Goal: Use online tool/utility: Use online tool/utility

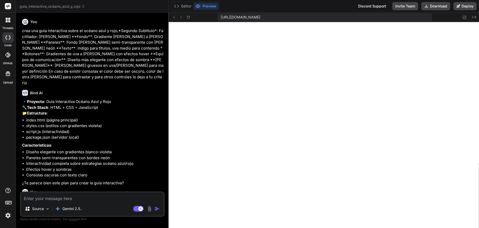
scroll to position [229, 0]
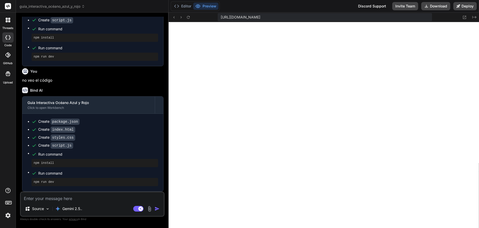
click at [6, 22] on icon at bounding box center [7, 21] width 2 height 2
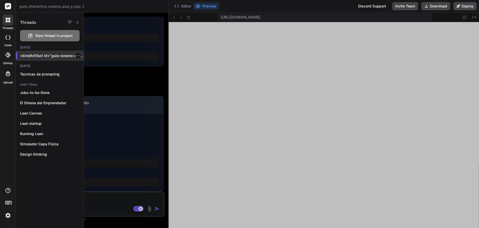
click at [77, 56] on icon "button" at bounding box center [78, 55] width 3 height 1
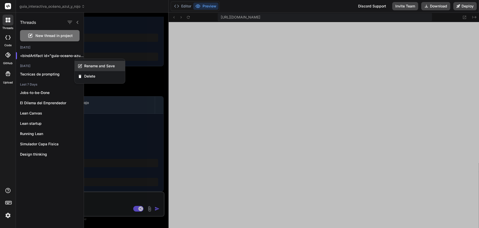
click at [97, 68] on span "Rename and Save" at bounding box center [99, 65] width 31 height 5
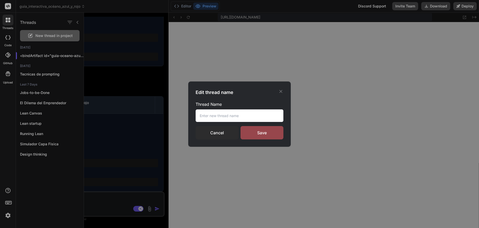
click at [246, 115] on input "text" at bounding box center [240, 115] width 88 height 13
type input "Oceano Azul"
click at [252, 131] on div "Save" at bounding box center [261, 132] width 43 height 13
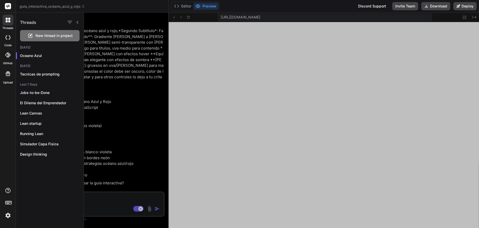
click at [172, 89] on div at bounding box center [281, 120] width 395 height 215
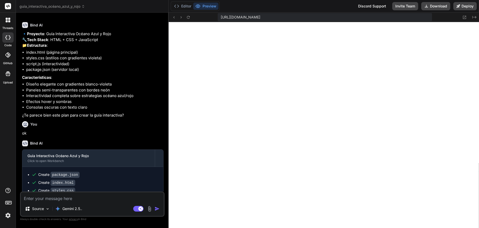
scroll to position [41, 0]
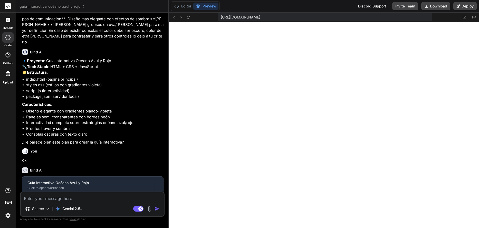
click at [10, 55] on icon at bounding box center [7, 54] width 5 height 5
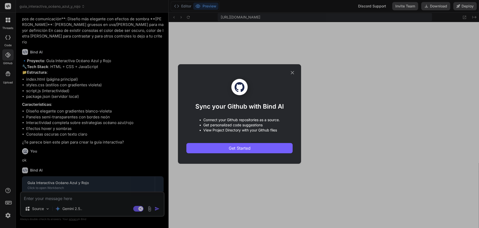
click at [291, 74] on icon at bounding box center [292, 72] width 3 height 3
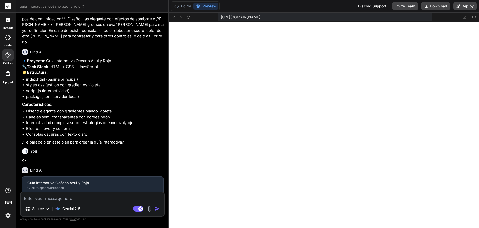
click at [6, 75] on icon at bounding box center [8, 74] width 6 height 6
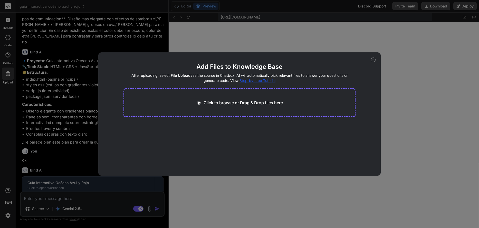
click at [373, 62] on icon at bounding box center [373, 59] width 5 height 5
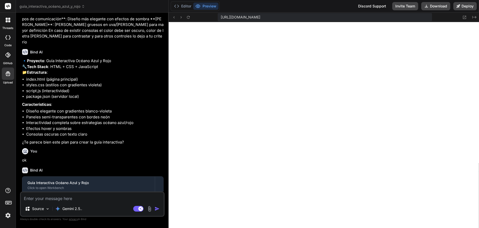
click at [6, 6] on rect at bounding box center [8, 6] width 6 height 6
drag, startPoint x: 8, startPoint y: 6, endPoint x: 8, endPoint y: 16, distance: 9.3
click at [8, 7] on icon at bounding box center [8, 6] width 4 height 3
click at [8, 20] on icon at bounding box center [8, 20] width 5 height 5
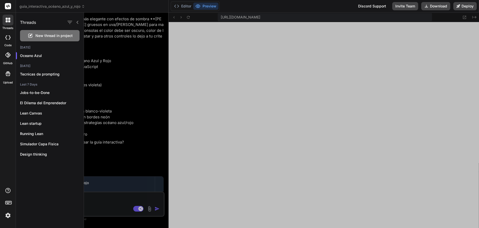
click at [50, 36] on span "New thread in project" at bounding box center [53, 35] width 37 height 5
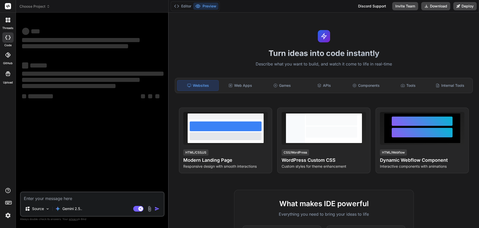
scroll to position [254, 0]
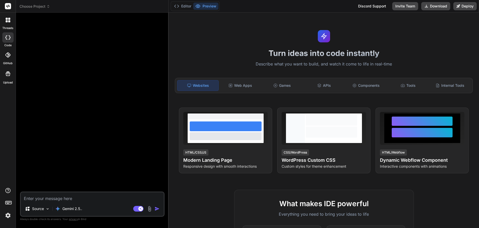
click at [149, 210] on img at bounding box center [150, 209] width 6 height 6
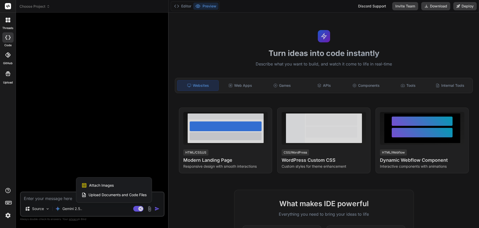
click at [135, 197] on span "Upload Documents and Code Files" at bounding box center [118, 194] width 58 height 5
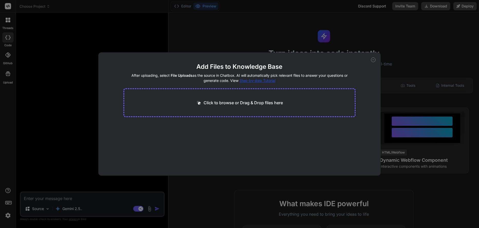
click at [372, 60] on icon at bounding box center [373, 59] width 5 height 5
type textarea "x"
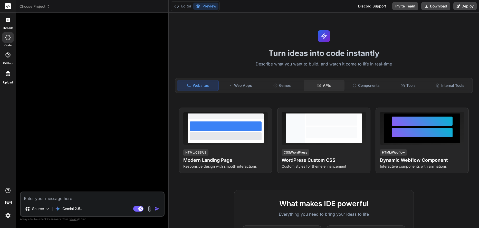
click at [325, 88] on div "APIs" at bounding box center [324, 85] width 41 height 11
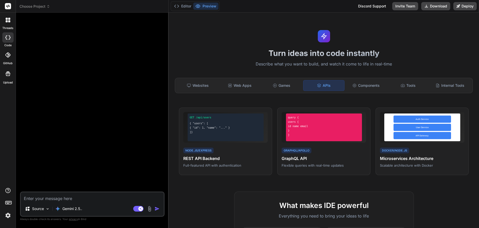
click at [63, 199] on textarea at bounding box center [92, 196] width 143 height 9
type textarea "p"
type textarea "x"
type textarea "pu"
type textarea "x"
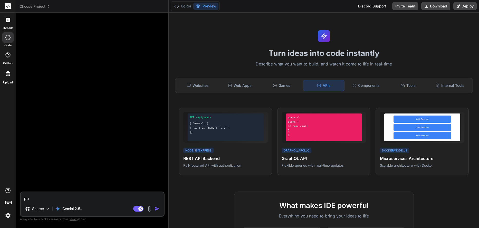
type textarea "pue"
type textarea "x"
type textarea "pued"
type textarea "x"
type textarea "puede"
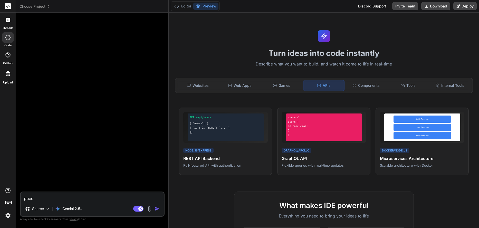
type textarea "x"
type textarea "puedes"
type textarea "x"
type textarea "puedes"
type textarea "x"
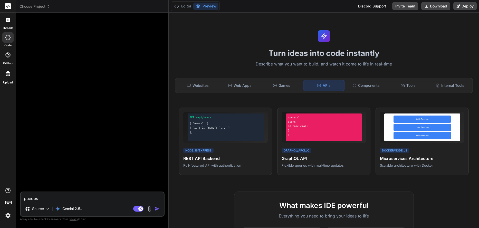
type textarea "puedes c"
type textarea "x"
type textarea "puedes cr"
type textarea "x"
type textarea "puedes cre"
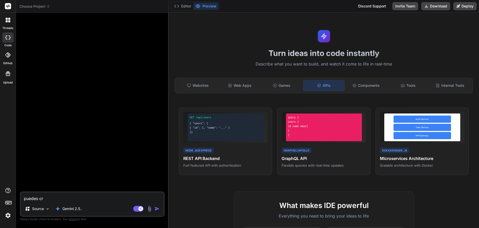
type textarea "x"
type textarea "puedes crea"
type textarea "x"
type textarea "puedes crear"
type textarea "x"
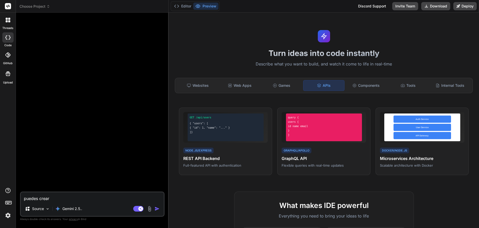
type textarea "puedes crear"
type textarea "x"
type textarea "puedes crear u"
type textarea "x"
type textarea "puedes crear un"
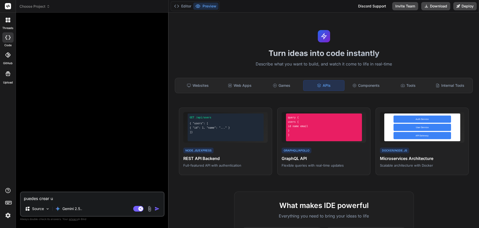
type textarea "x"
type textarea "puedes crear una"
type textarea "x"
type textarea "puedes crear una"
type textarea "x"
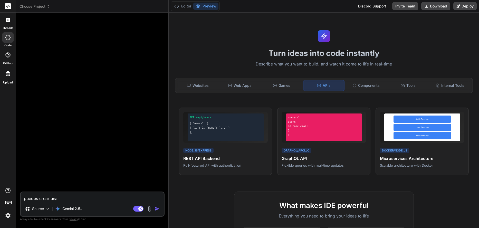
type textarea "puedes crear una a"
type textarea "x"
type textarea "puedes crear una ap"
type textarea "x"
type textarea "puedes crear una app"
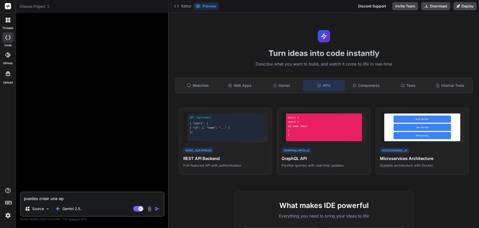
type textarea "x"
type textarea "puedes crear una app"
type textarea "x"
type textarea "puedes crear una app e"
type textarea "x"
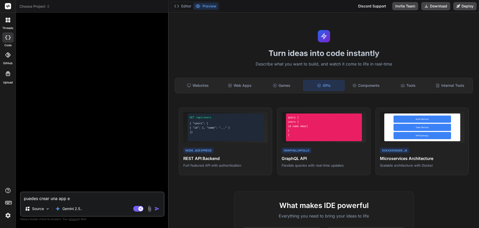
type textarea "puedes crear una app en"
type textarea "x"
type textarea "puedes crear una app en"
type textarea "x"
type textarea "puedes crear una app en r"
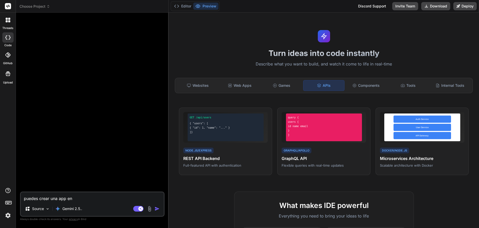
type textarea "x"
type textarea "puedes crear una app en re"
type textarea "x"
type textarea "puedes crear una app en ref"
type textarea "x"
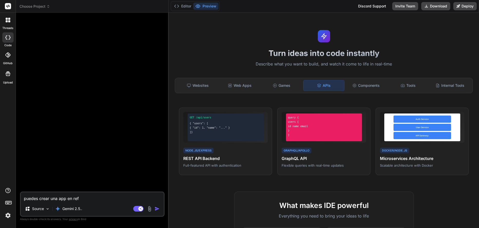
type textarea "puedes crear una app en refl"
type textarea "x"
type textarea "puedes crear una app en refle"
type textarea "x"
type textarea "puedes crear una app en reflex"
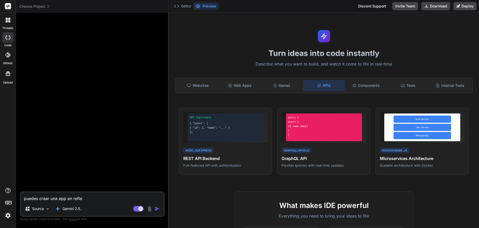
type textarea "x"
type textarea "puedes crear una app en reflex"
type textarea "x"
type textarea "puedes crear una app en reflex d"
type textarea "x"
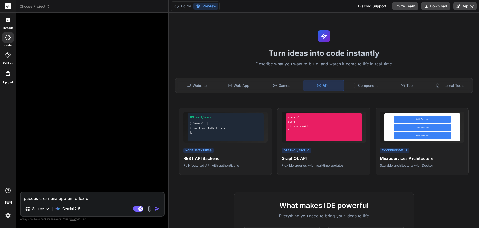
type textarea "puedes crear una app en reflex de"
type textarea "x"
type textarea "puedes crear una app en reflex de"
type textarea "x"
type textarea "puedes crear una app en reflex de"
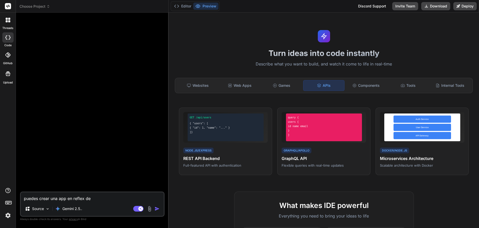
type textarea "x"
type textarea "puedes crear una app en reflex d"
type textarea "x"
type textarea "puedes crear una app en reflex de"
type textarea "x"
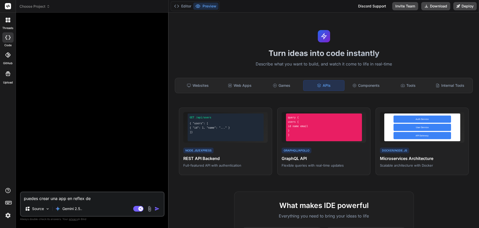
type textarea "puedes crear una app en reflex de"
type textarea "x"
type textarea "puedes crear una app en reflex de p"
type textarea "x"
type textarea "puedes crear una app en reflex de py"
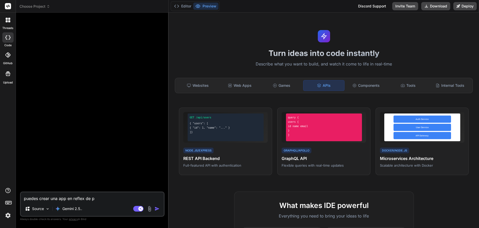
type textarea "x"
type textarea "puedes crear una app en reflex de pyh"
type textarea "x"
type textarea "puedes crear una app en reflex de pyho"
type textarea "x"
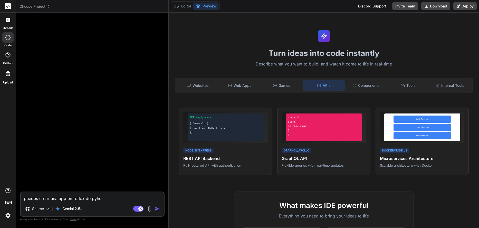
type textarea "puedes crear una app en reflex de pyhot"
type textarea "x"
type textarea "puedes crear una app en reflex de pyhotn"
type textarea "x"
type textarea "puedes crear una app en reflex de pyhot"
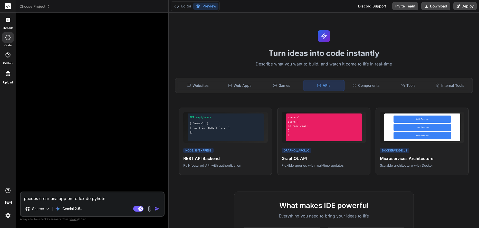
type textarea "x"
type textarea "puedes crear una app en reflex de pyho"
type textarea "x"
type textarea "puedes crear una app en reflex de pyhon"
type textarea "x"
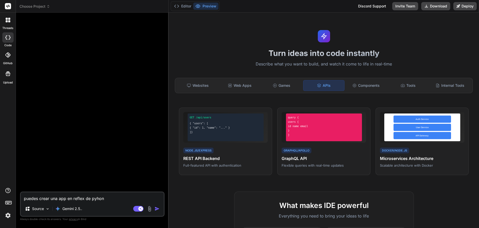
type textarea "puedes crear una app en reflex de pyyhon"
type textarea "x"
type textarea "puedes crear una app en reflex de pyhon"
type textarea "x"
type textarea "puedes crear una app en reflex de python"
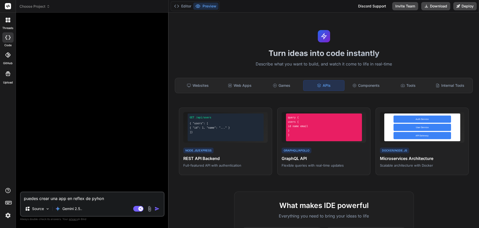
type textarea "x"
type textarea "puedes crear una app en reflex de python"
click at [157, 209] on img "button" at bounding box center [157, 208] width 5 height 5
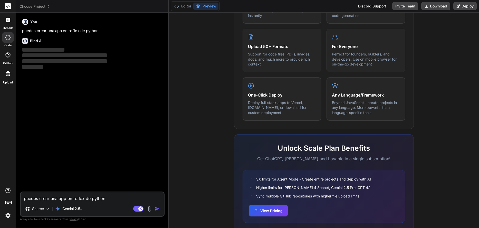
scroll to position [264, 0]
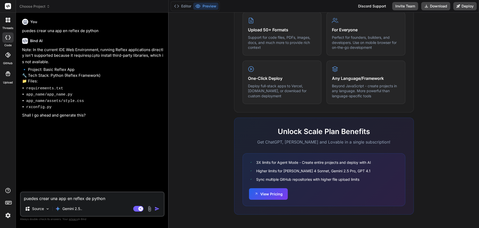
type textarea "x"
click at [118, 198] on textarea "puedes crear una app en reflex de python" at bounding box center [92, 196] width 143 height 9
type textarea "q"
type textarea "x"
type textarea "qu"
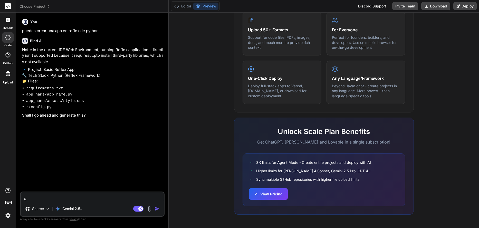
type textarea "x"
type textarea "qui"
type textarea "x"
type textarea "quie"
type textarea "x"
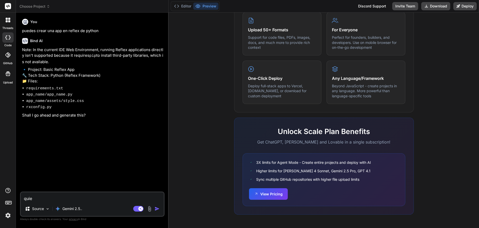
type textarea "quier"
type textarea "x"
type textarea "quiero"
type textarea "x"
type textarea "quiero"
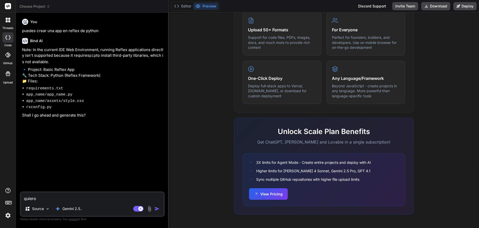
type textarea "x"
type textarea "quiero q"
type textarea "x"
type textarea "quiero qu"
type textarea "x"
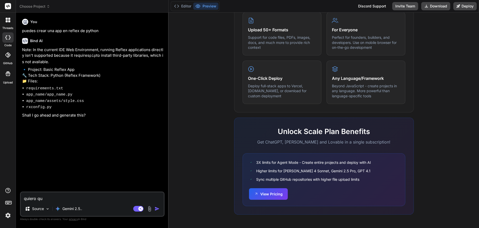
type textarea "quiero que"
type textarea "x"
type textarea "quiero que"
type textarea "x"
type textarea "quiero que r"
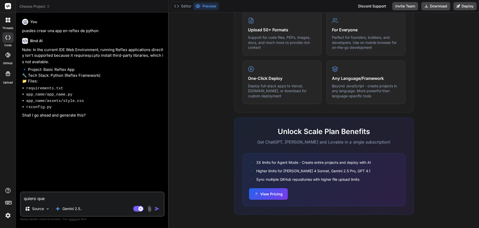
type textarea "x"
type textarea "quiero que re"
type textarea "x"
type textarea "quiero que rea"
type textarea "x"
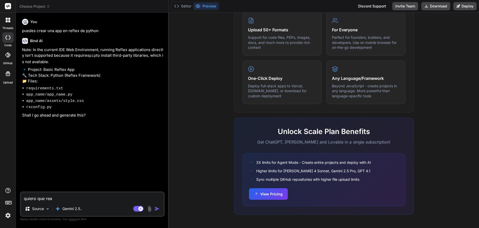
type textarea "quiero que real"
type textarea "x"
type textarea "quiero que reali"
type textarea "x"
type textarea "quiero que realic"
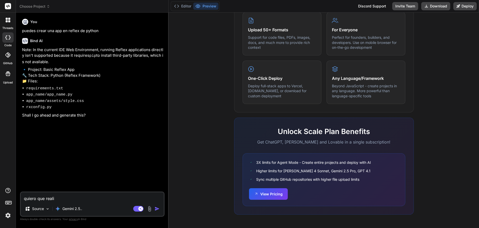
type textarea "x"
type textarea "quiero que realice"
type textarea "x"
type textarea "quiero que realices"
type textarea "x"
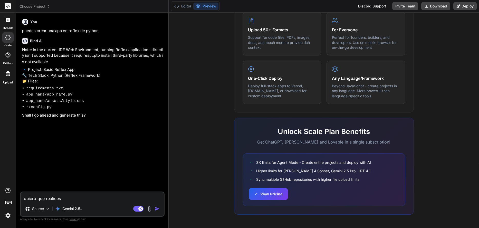
type textarea "quiero que realices"
type textarea "x"
type textarea "quiero que realices u"
type textarea "x"
type textarea "quiero que realices un"
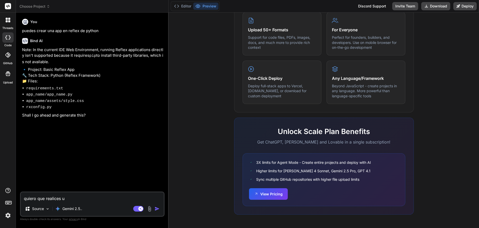
type textarea "x"
type textarea "quiero que realices u"
type textarea "x"
type textarea "quiero que realices"
type textarea "x"
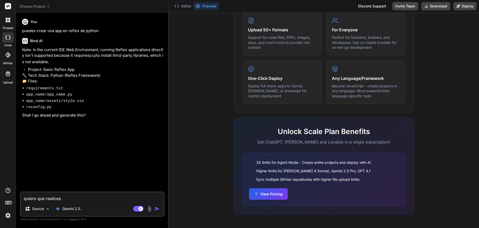
type textarea "quiero que realices"
type textarea "x"
type textarea "quiero que realice"
type textarea "x"
type textarea "quiero que realic"
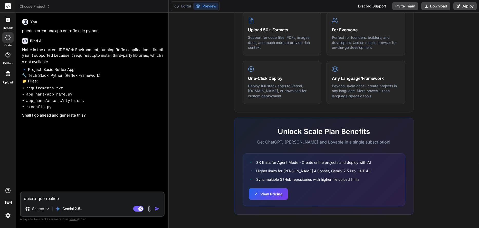
type textarea "x"
type textarea "quiero que reali"
type textarea "x"
type textarea "quiero que real"
type textarea "x"
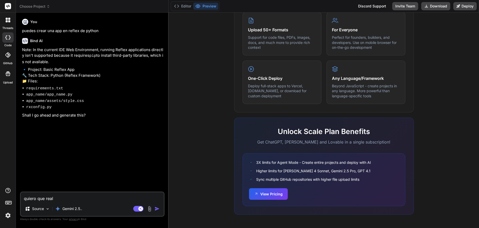
type textarea "quiero que rea"
type textarea "x"
type textarea "quiero que re"
type textarea "x"
type textarea "quiero que r"
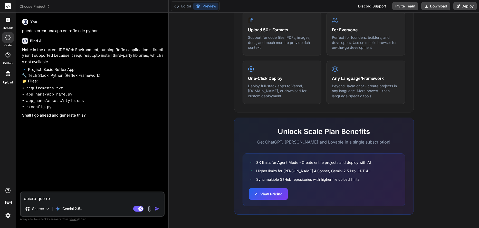
type textarea "x"
type textarea "quiero que"
type textarea "x"
type textarea "quiero que h"
type textarea "x"
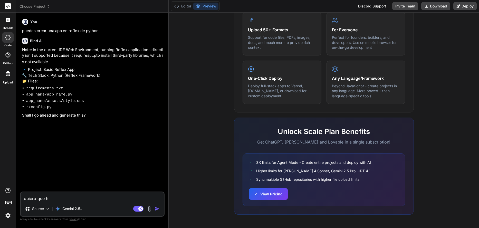
type textarea "quiero que ha"
type textarea "x"
type textarea "quiero que hag"
type textarea "x"
type textarea "quiero que [PERSON_NAME]"
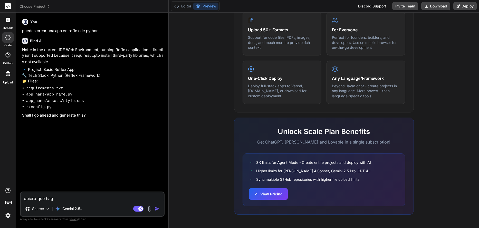
type textarea "x"
type textarea "quiero que hagas"
type textarea "x"
type textarea "quiero que hagas"
type textarea "x"
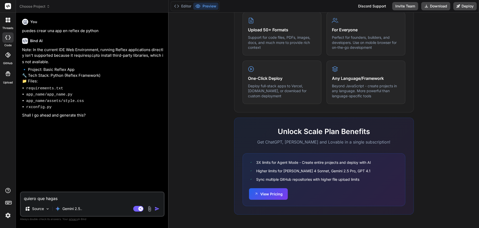
type textarea "quiero que hagas u"
type textarea "x"
type textarea "quiero que hagas un"
type textarea "x"
type textarea "quiero que hagas un"
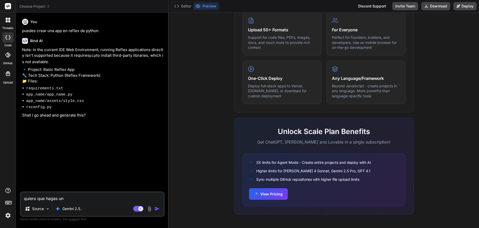
type textarea "x"
type textarea "quiero que hagas un"
type textarea "x"
type textarea "quiero que hagas una"
type textarea "x"
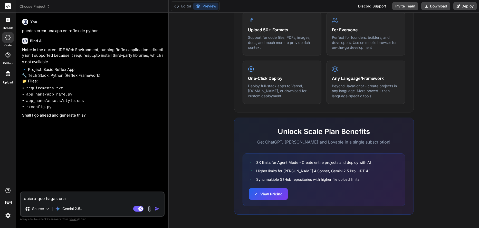
type textarea "quiero que hagas una"
type textarea "x"
type textarea "quiero que hagas una a"
type textarea "x"
type textarea "quiero que hagas una ag"
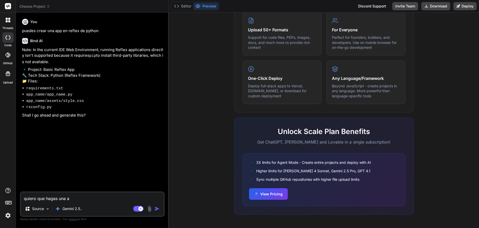
type textarea "x"
type textarea "quiero que hagas una age"
type textarea "x"
click at [155, 209] on img "button" at bounding box center [157, 208] width 5 height 5
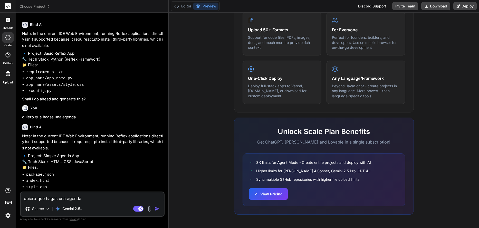
scroll to position [25, 0]
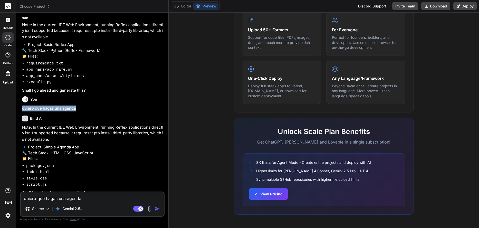
drag, startPoint x: 22, startPoint y: 104, endPoint x: 77, endPoint y: 104, distance: 54.7
click at [77, 105] on p "quiero que hagas una agenda" at bounding box center [92, 108] width 141 height 6
copy p "quiero que hagas una agenda"
click at [74, 199] on textarea at bounding box center [92, 196] width 143 height 9
paste textarea "quiero que hagas una agenda"
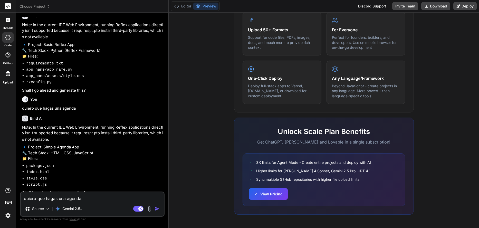
scroll to position [0, 0]
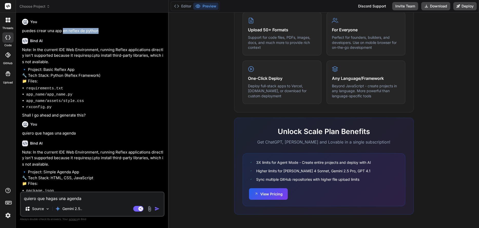
drag, startPoint x: 63, startPoint y: 32, endPoint x: 103, endPoint y: 30, distance: 40.8
click at [103, 30] on p "puedes crear una app en reflex de python" at bounding box center [92, 31] width 141 height 6
copy p "en reflex de python"
click at [99, 198] on textarea "quiero que hagas una agenda" at bounding box center [92, 196] width 143 height 9
paste textarea "en reflex de python"
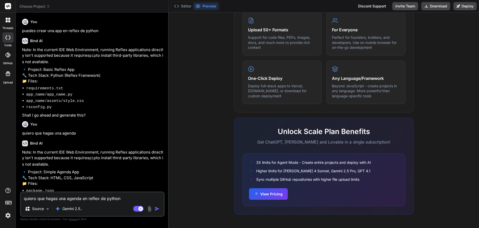
click at [158, 208] on img "button" at bounding box center [157, 208] width 5 height 5
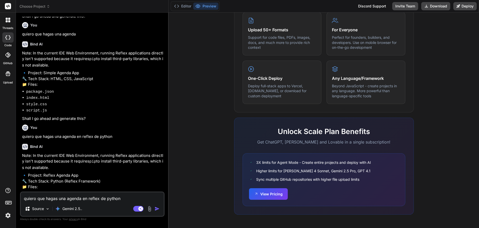
scroll to position [125, 0]
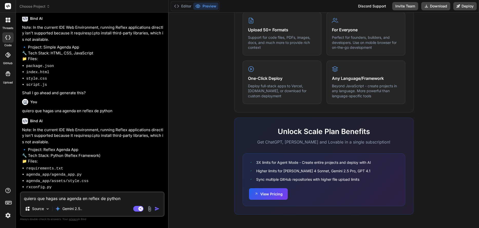
click at [111, 196] on textarea "quiero que hagas una agenda en reflex de python" at bounding box center [92, 196] width 143 height 9
click at [159, 211] on img "button" at bounding box center [157, 208] width 5 height 5
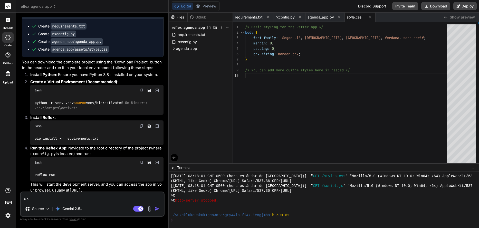
scroll to position [352, 0]
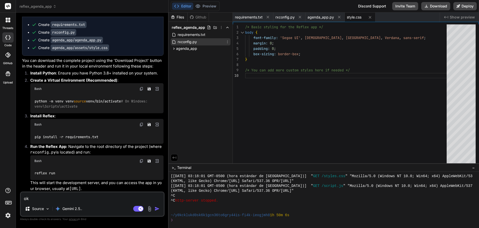
click at [186, 43] on span "rxconfig.py" at bounding box center [187, 42] width 20 height 6
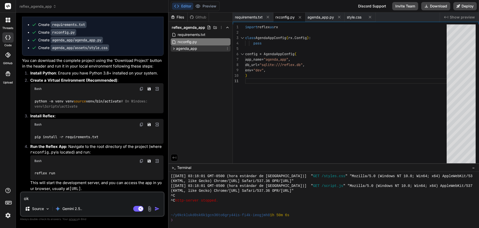
click at [193, 47] on span "agenda_app" at bounding box center [186, 48] width 21 height 5
click at [192, 57] on span "agenda_app.py" at bounding box center [194, 56] width 27 height 6
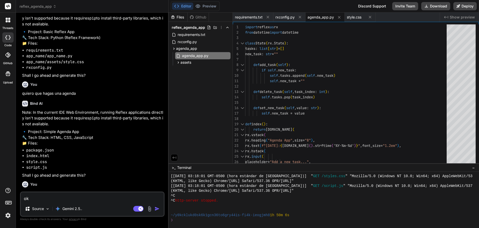
scroll to position [0, 0]
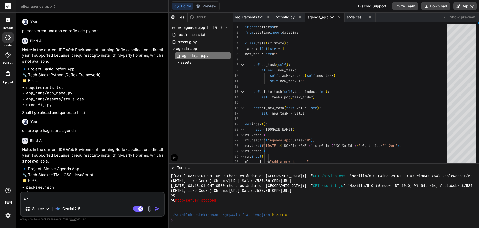
click at [11, 21] on div at bounding box center [8, 20] width 11 height 11
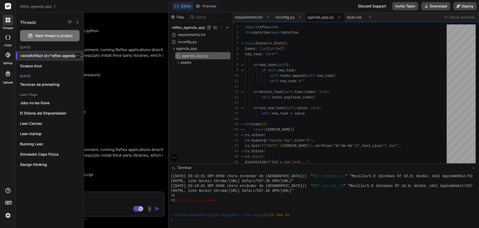
click at [34, 53] on div "<bindArtifact id="reflex-agenda-app" tit..." at bounding box center [50, 56] width 68 height 10
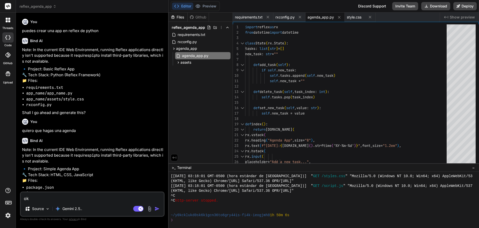
click at [183, 7] on button "Editor" at bounding box center [182, 6] width 21 height 7
click at [12, 55] on div at bounding box center [7, 54] width 11 height 11
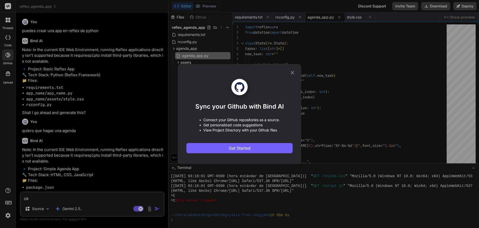
click at [289, 72] on div "Sync your Github with Bind AI • Connect your Github repositories as a source. •…" at bounding box center [239, 113] width 106 height 99
click at [293, 74] on icon at bounding box center [293, 73] width 6 height 6
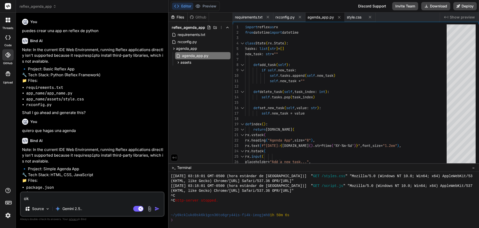
click at [12, 79] on div at bounding box center [8, 74] width 12 height 12
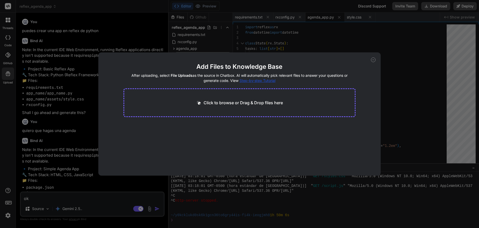
click at [372, 62] on icon at bounding box center [373, 59] width 5 height 5
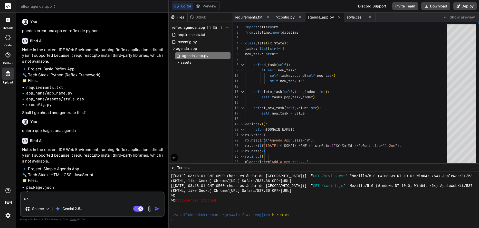
click at [8, 20] on icon at bounding box center [8, 20] width 5 height 5
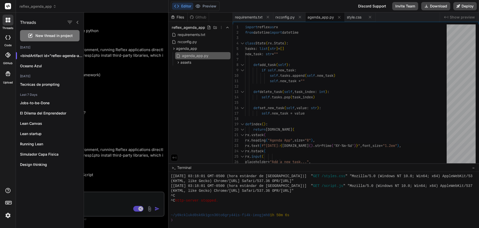
click at [114, 71] on div at bounding box center [281, 120] width 395 height 215
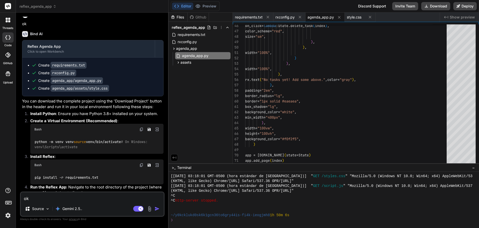
scroll to position [301, 0]
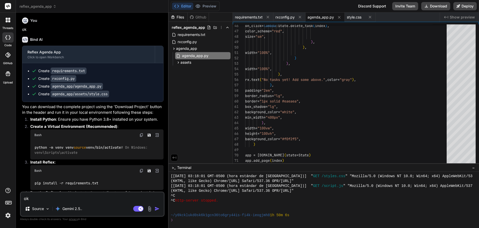
click at [12, 22] on div at bounding box center [8, 20] width 11 height 11
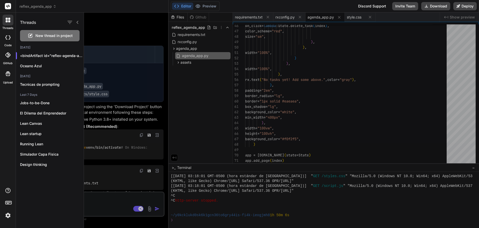
click at [11, 38] on div at bounding box center [7, 37] width 11 height 10
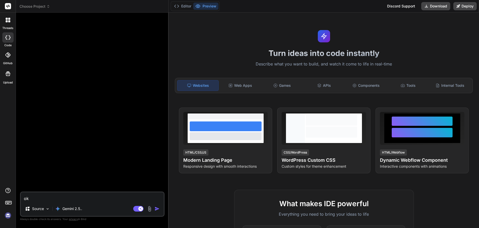
click at [5, 4] on icon at bounding box center [8, 6] width 6 height 6
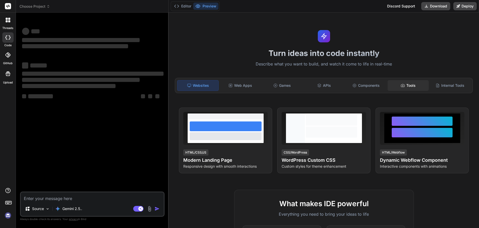
click at [404, 88] on div "Tools" at bounding box center [408, 85] width 41 height 11
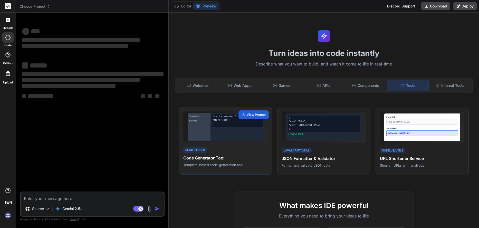
type textarea "x"
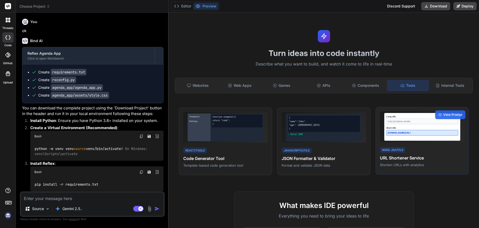
click at [411, 134] on div "short.ly/abc123" at bounding box center [422, 133] width 72 height 6
click at [401, 159] on h4 "URL Shortener Service" at bounding box center [422, 158] width 84 height 6
click at [401, 136] on div "Long URL https://example.com/very-long-url Short URL short.ly/abc123" at bounding box center [422, 127] width 76 height 28
